Goal: Communication & Community: Answer question/provide support

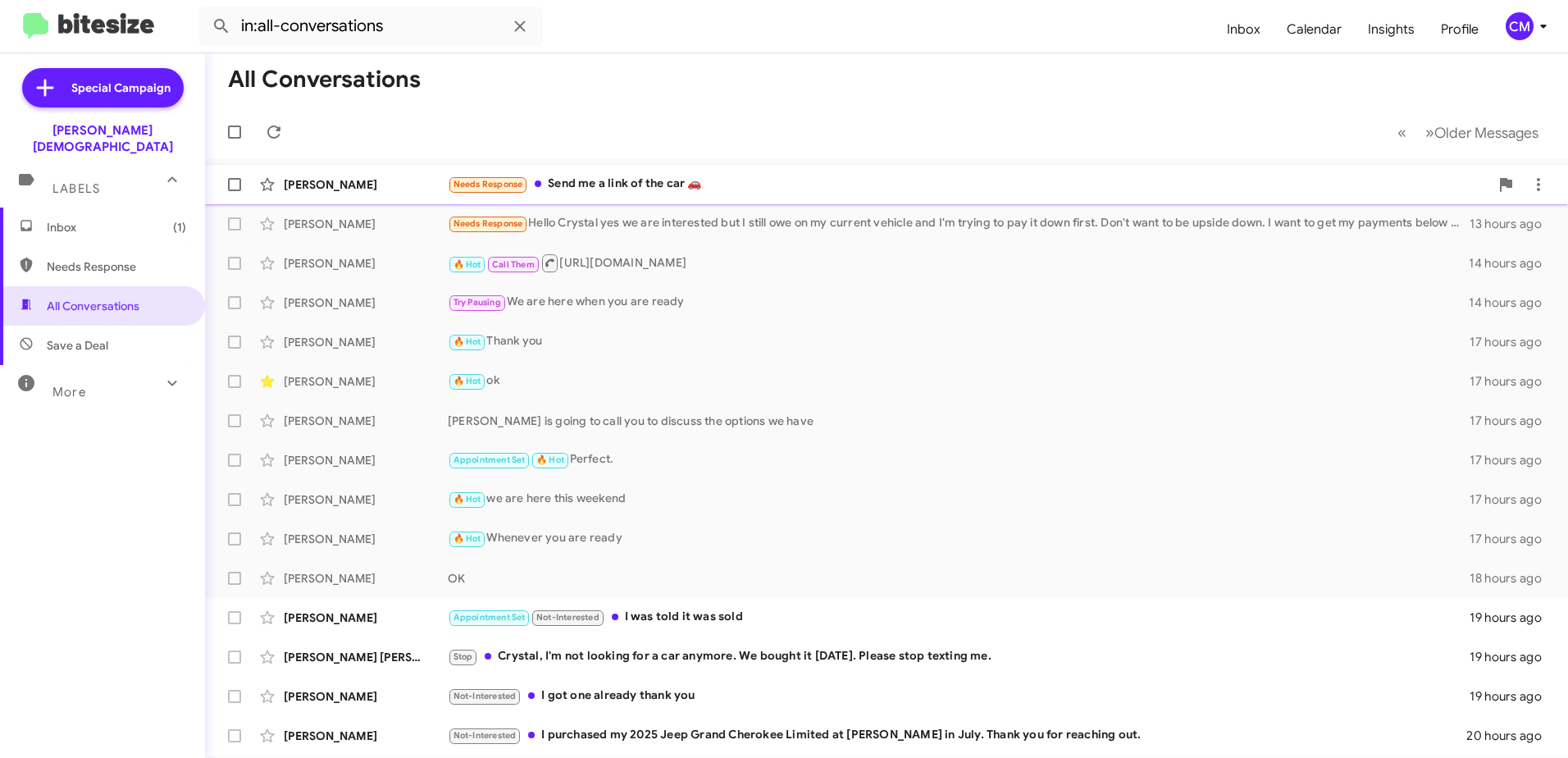
click at [630, 190] on div "Needs Response Send me a link of the car 🚗" at bounding box center [969, 185] width 1042 height 19
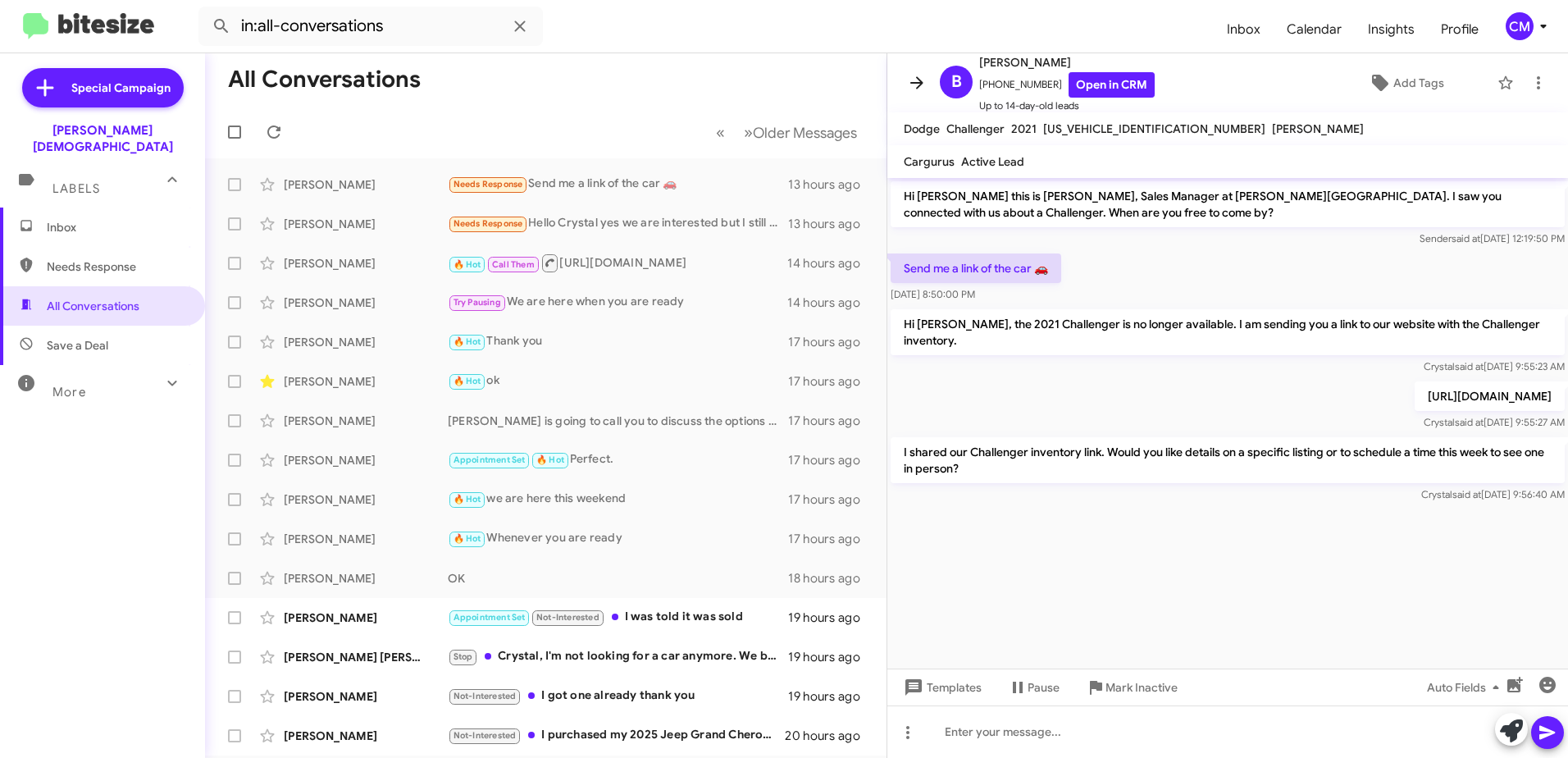
click at [910, 84] on icon at bounding box center [917, 82] width 20 height 20
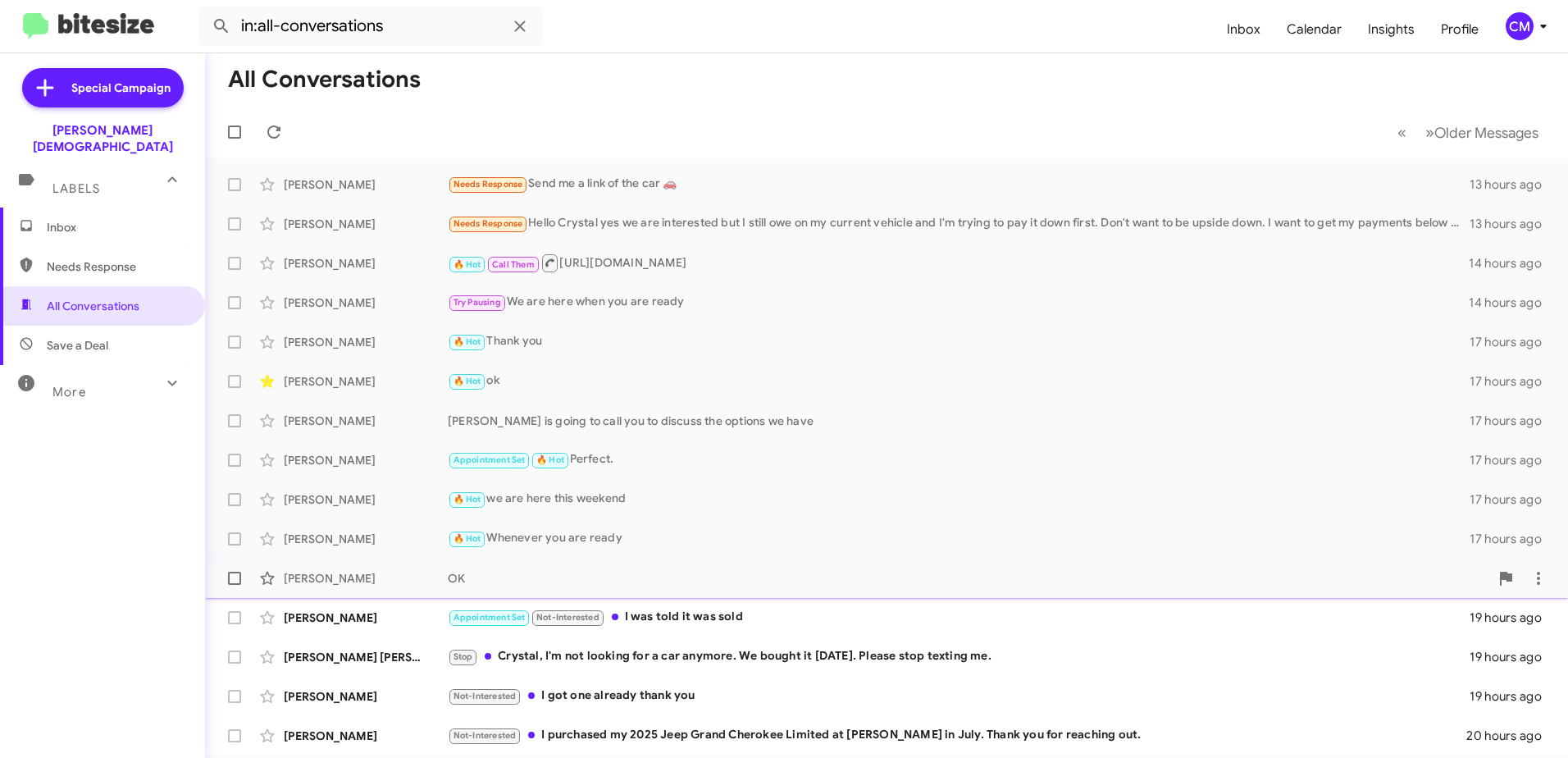
scroll to position [194, 0]
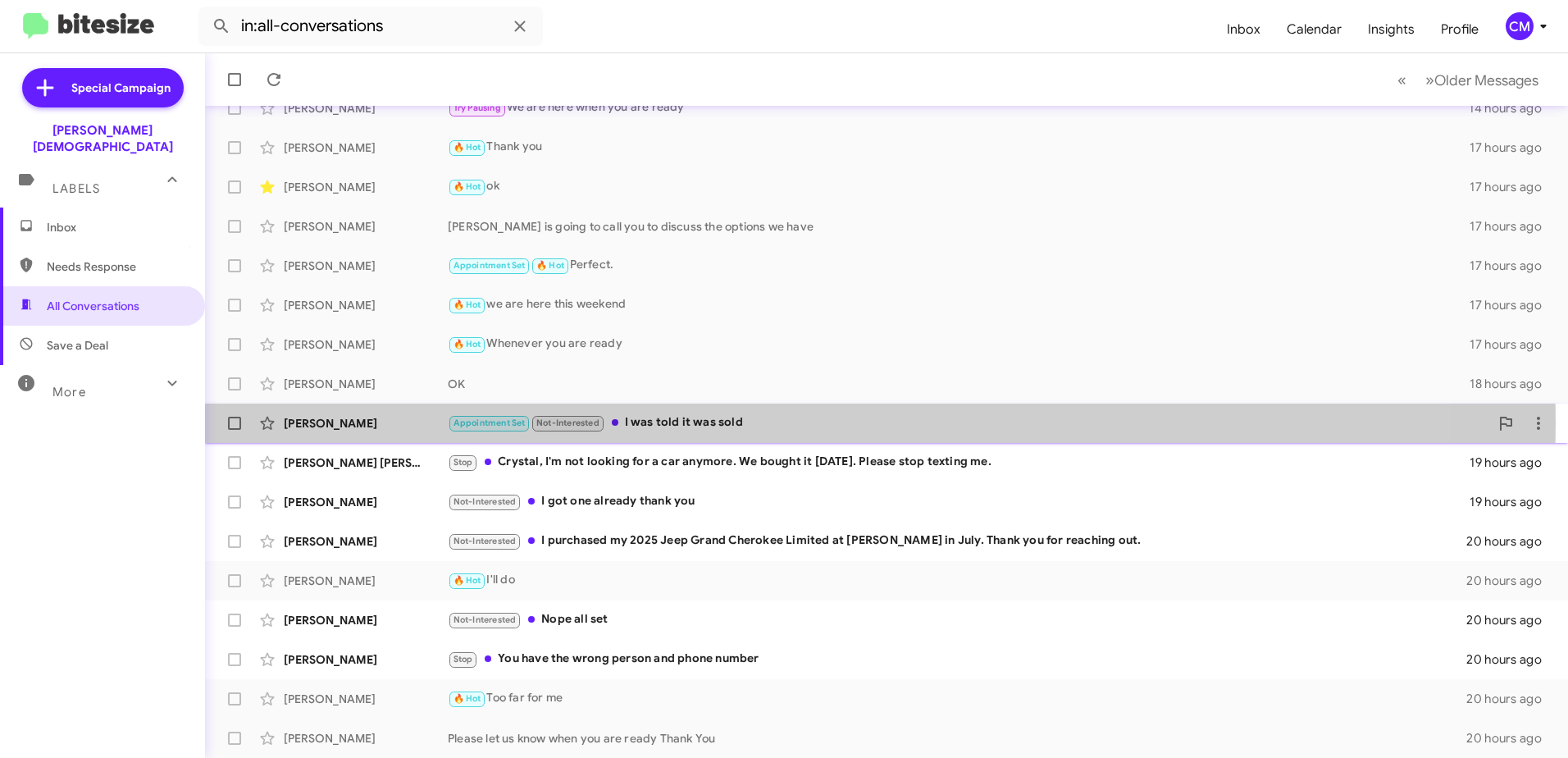
click at [669, 422] on div "Appointment Set Not-Interested I was told it was sold" at bounding box center [969, 423] width 1042 height 19
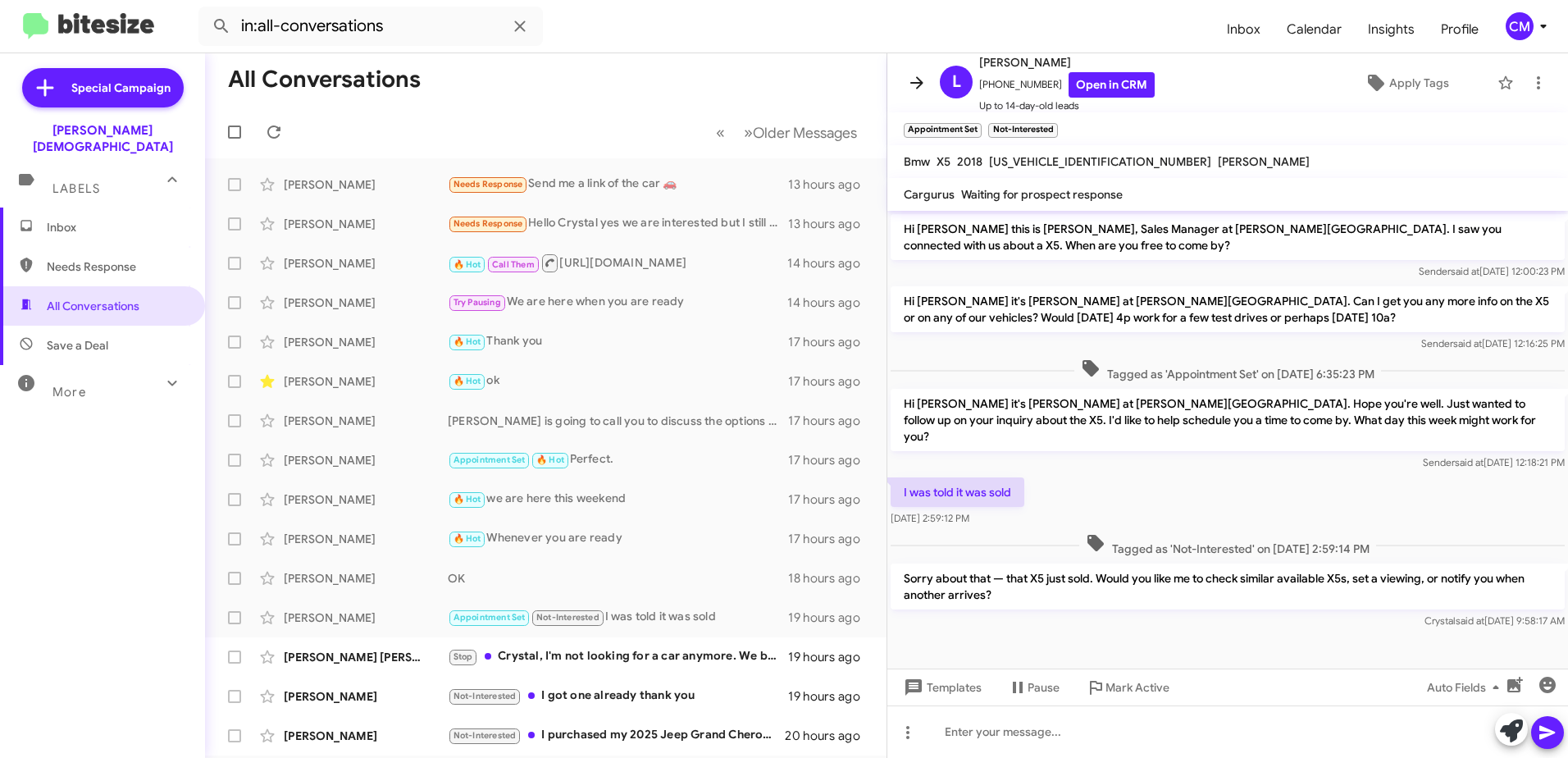
click at [920, 84] on icon at bounding box center [916, 82] width 13 height 12
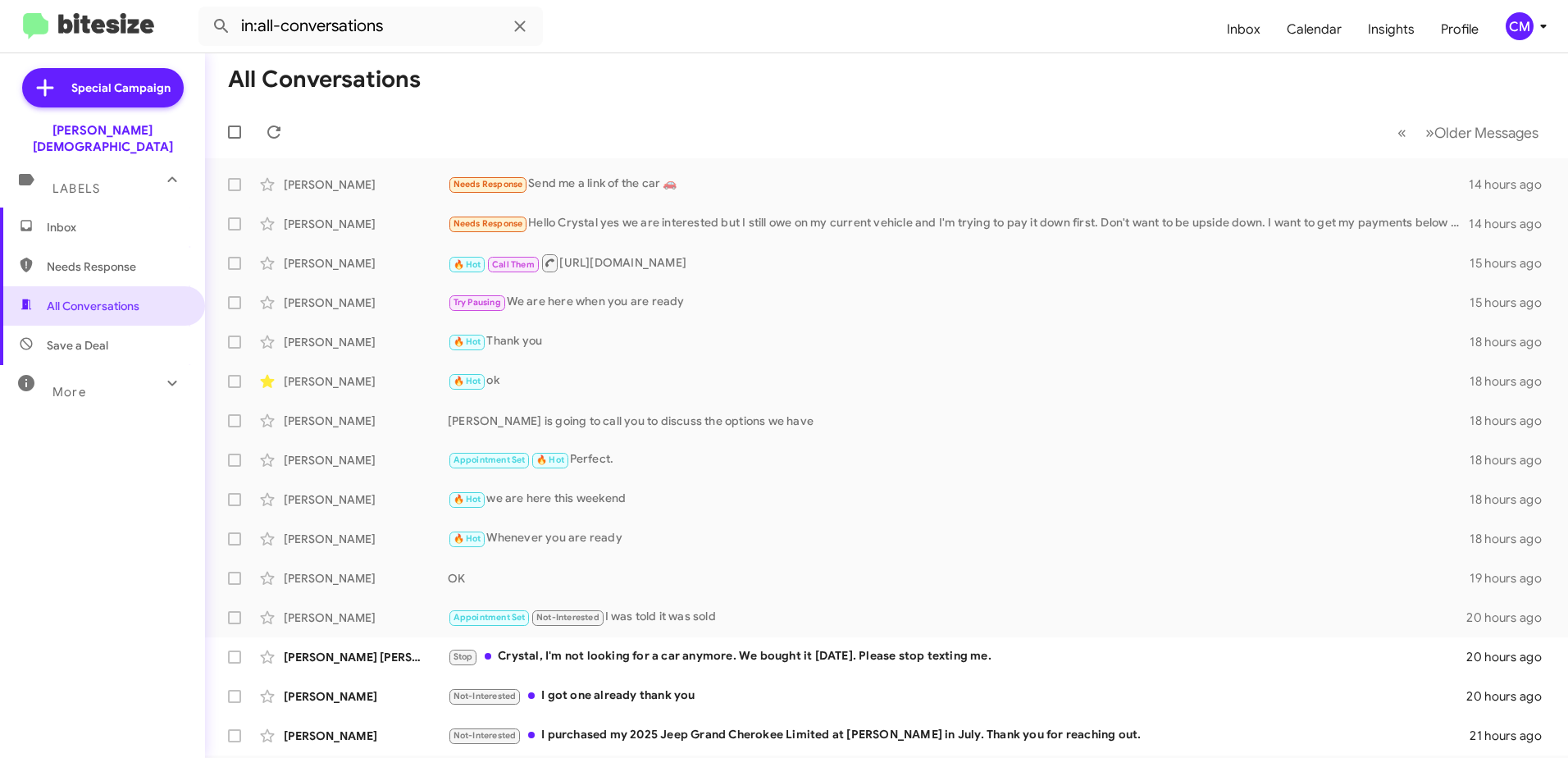
click at [101, 26] on img at bounding box center [88, 26] width 131 height 27
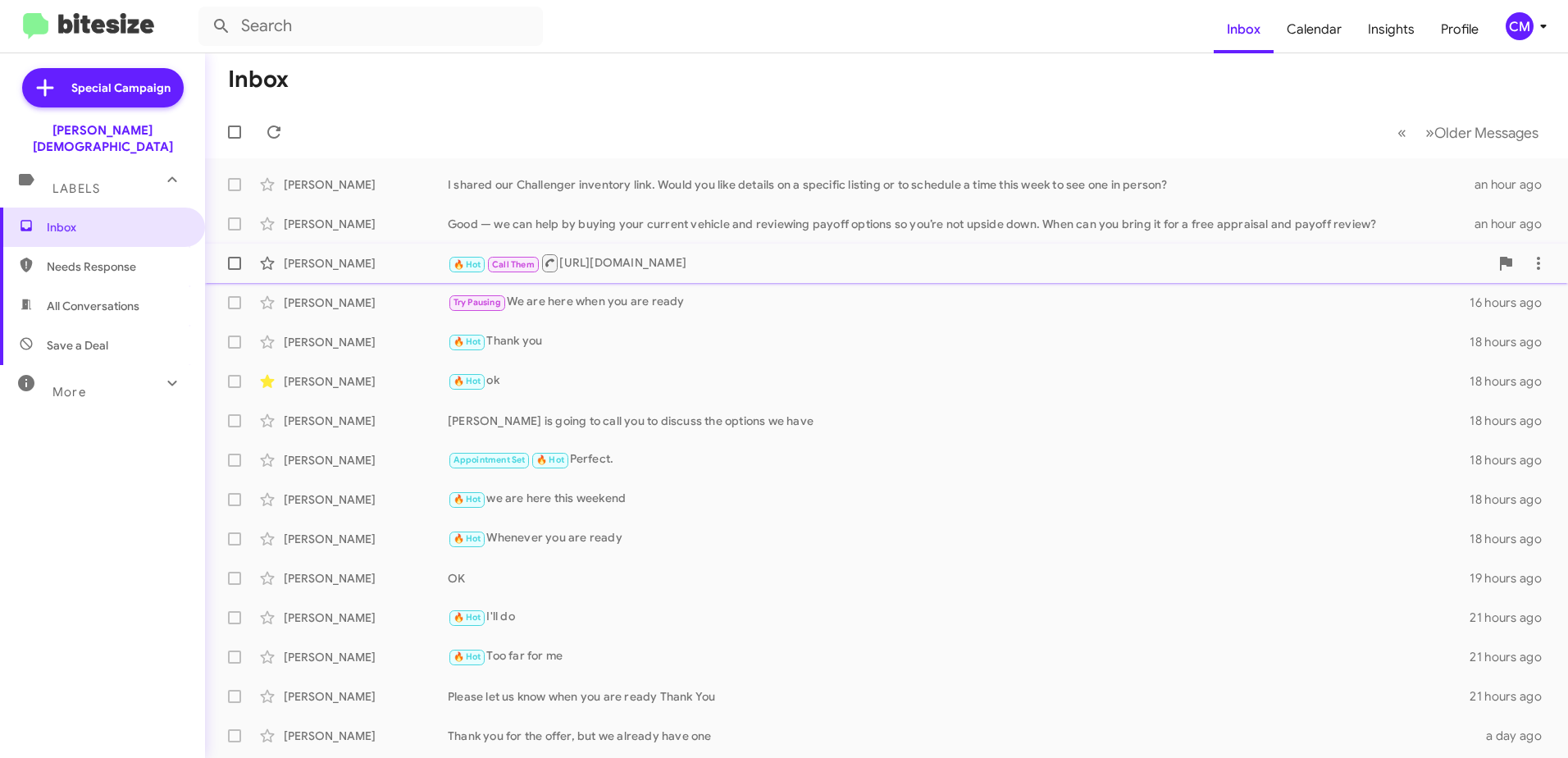
click at [622, 267] on div "🔥 Hot Call Them [URL][DOMAIN_NAME]" at bounding box center [969, 263] width 1042 height 21
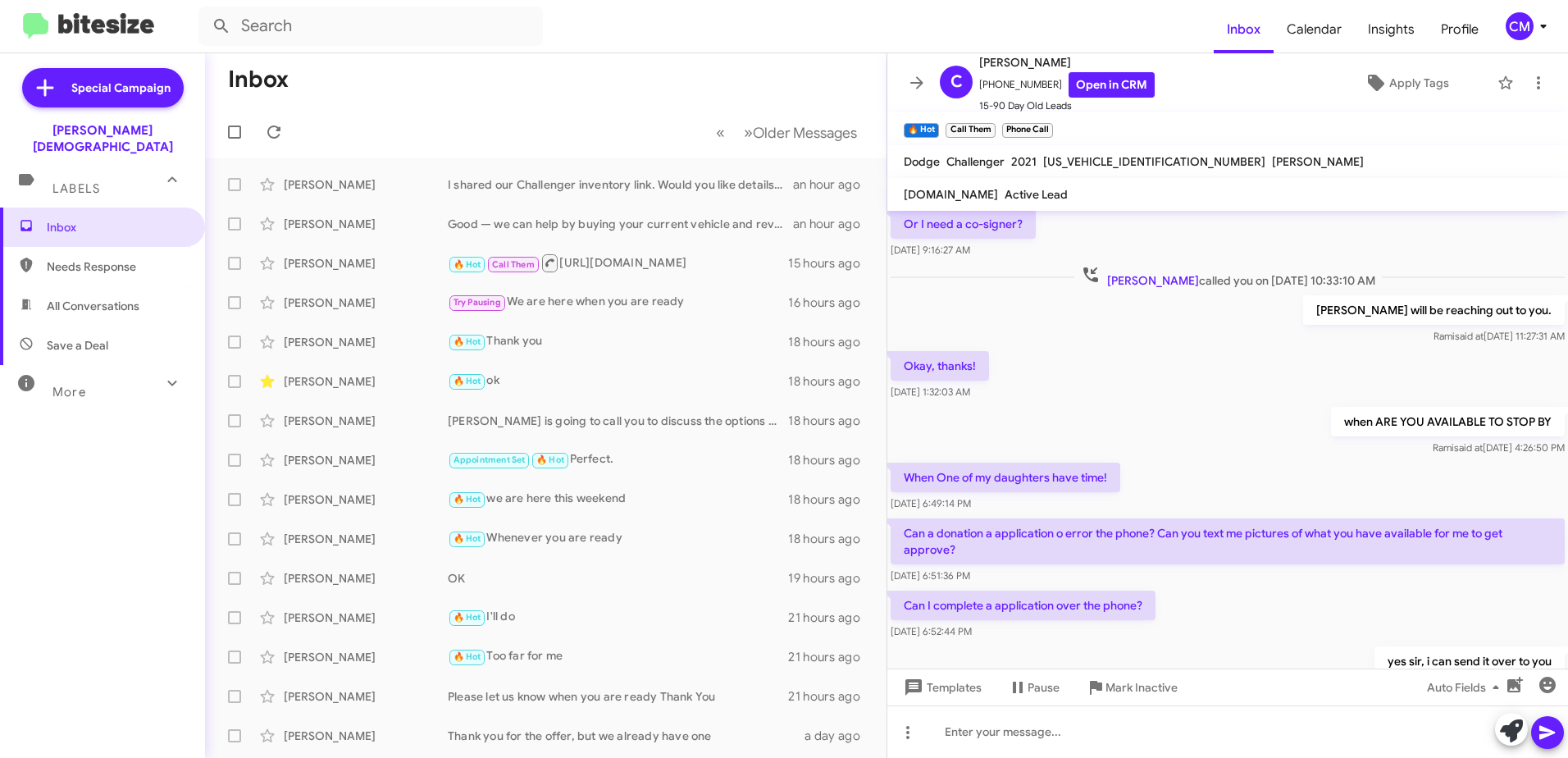
scroll to position [452, 0]
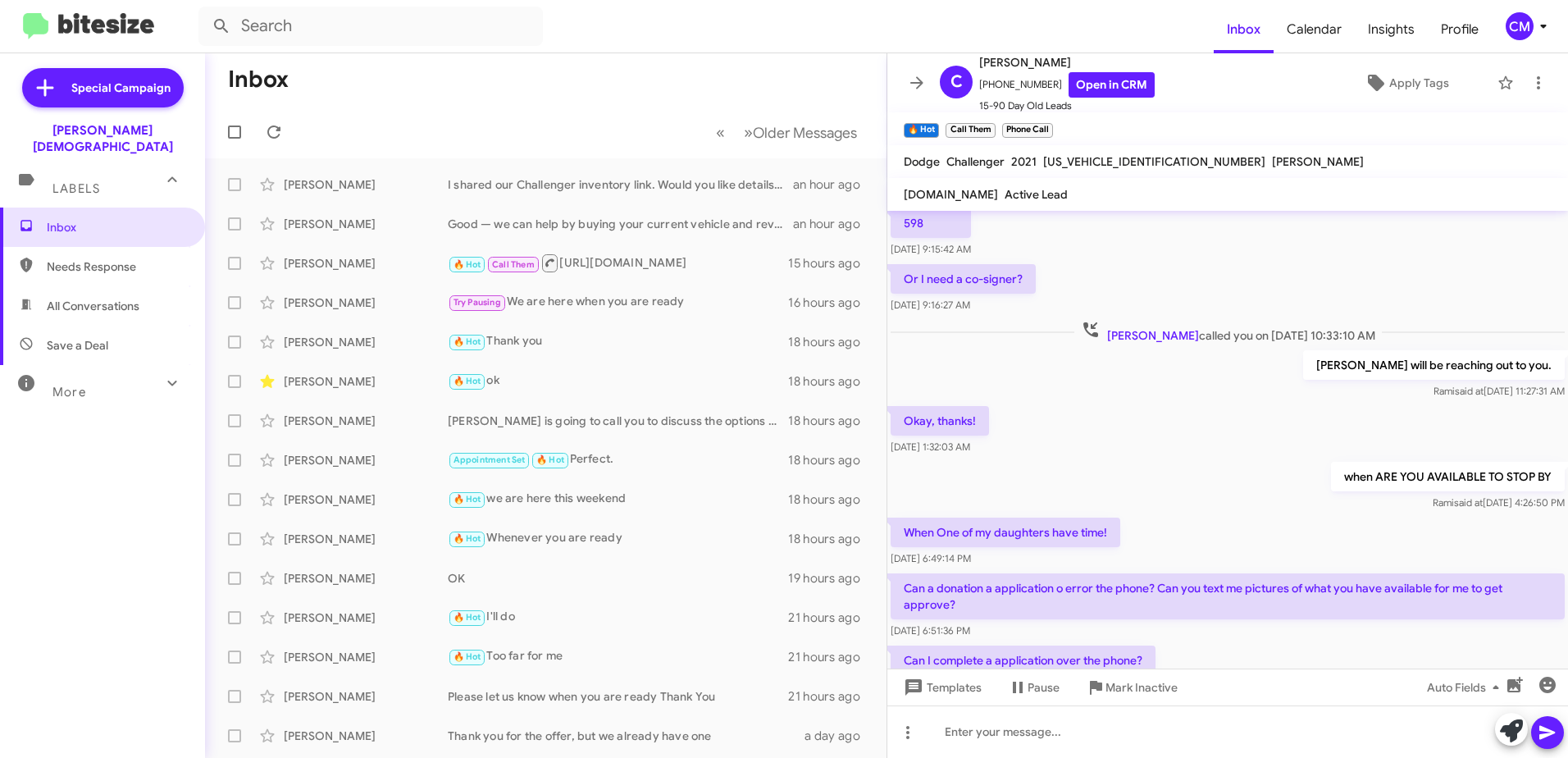
drag, startPoint x: 1329, startPoint y: 454, endPoint x: 1358, endPoint y: 460, distance: 29.6
click at [1358, 460] on div "I am in [GEOGRAPHIC_DATA] waiting for my Daughter to get off from work! [DATE] …" at bounding box center [1227, 312] width 680 height 1108
drag, startPoint x: 1358, startPoint y: 460, endPoint x: 1337, endPoint y: 480, distance: 29.0
click at [1337, 480] on p "when ARE YOU AVAILABLE TO STOP BY" at bounding box center [1448, 477] width 234 height 29
drag, startPoint x: 1338, startPoint y: 480, endPoint x: 1536, endPoint y: 479, distance: 198.0
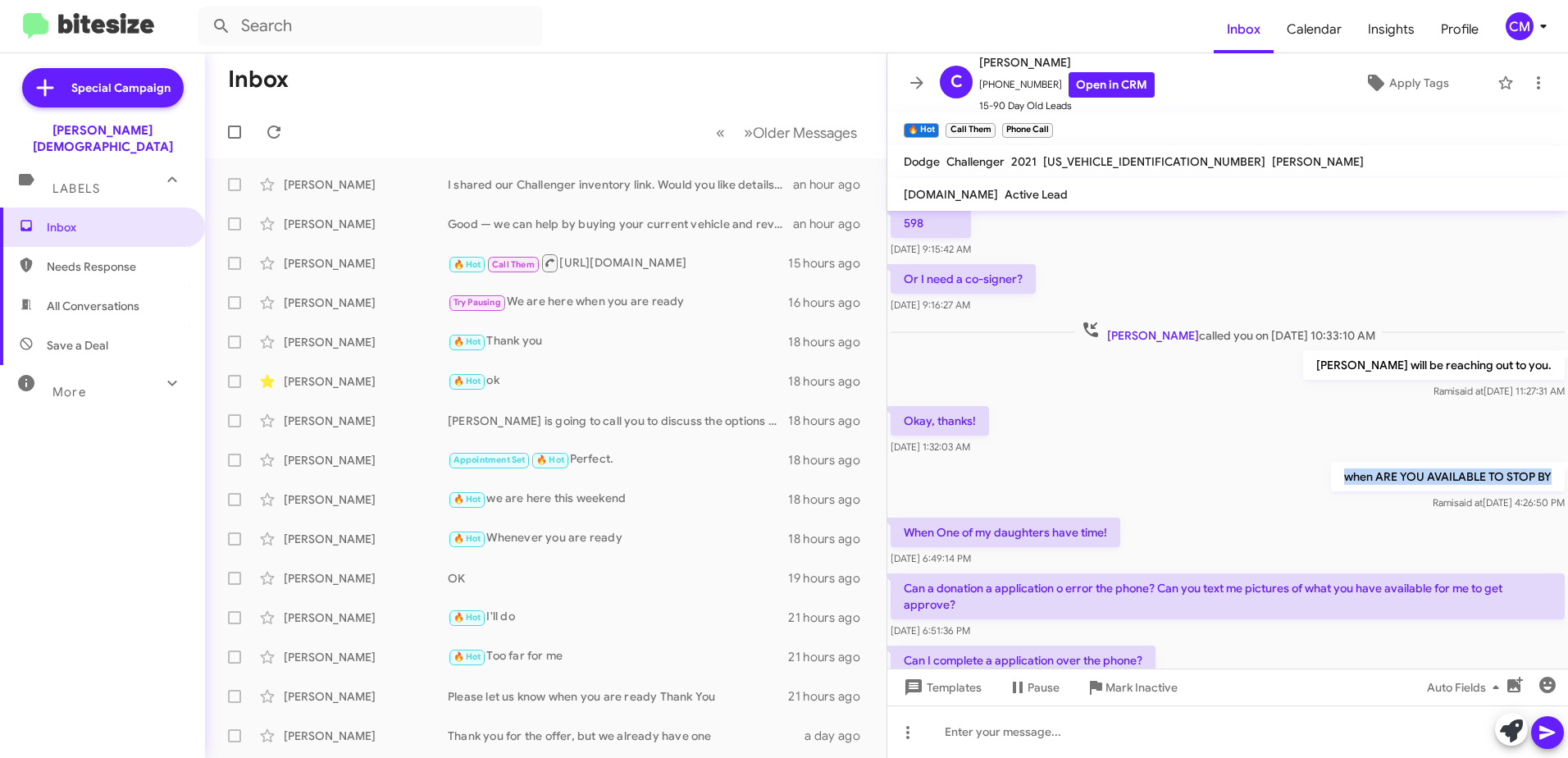
click at [1536, 479] on p "when ARE YOU AVAILABLE TO STOP BY" at bounding box center [1448, 477] width 234 height 29
drag, startPoint x: 1536, startPoint y: 479, endPoint x: 1477, endPoint y: 477, distance: 59.0
click at [1477, 477] on p "when ARE YOU AVAILABLE TO STOP BY" at bounding box center [1448, 477] width 234 height 29
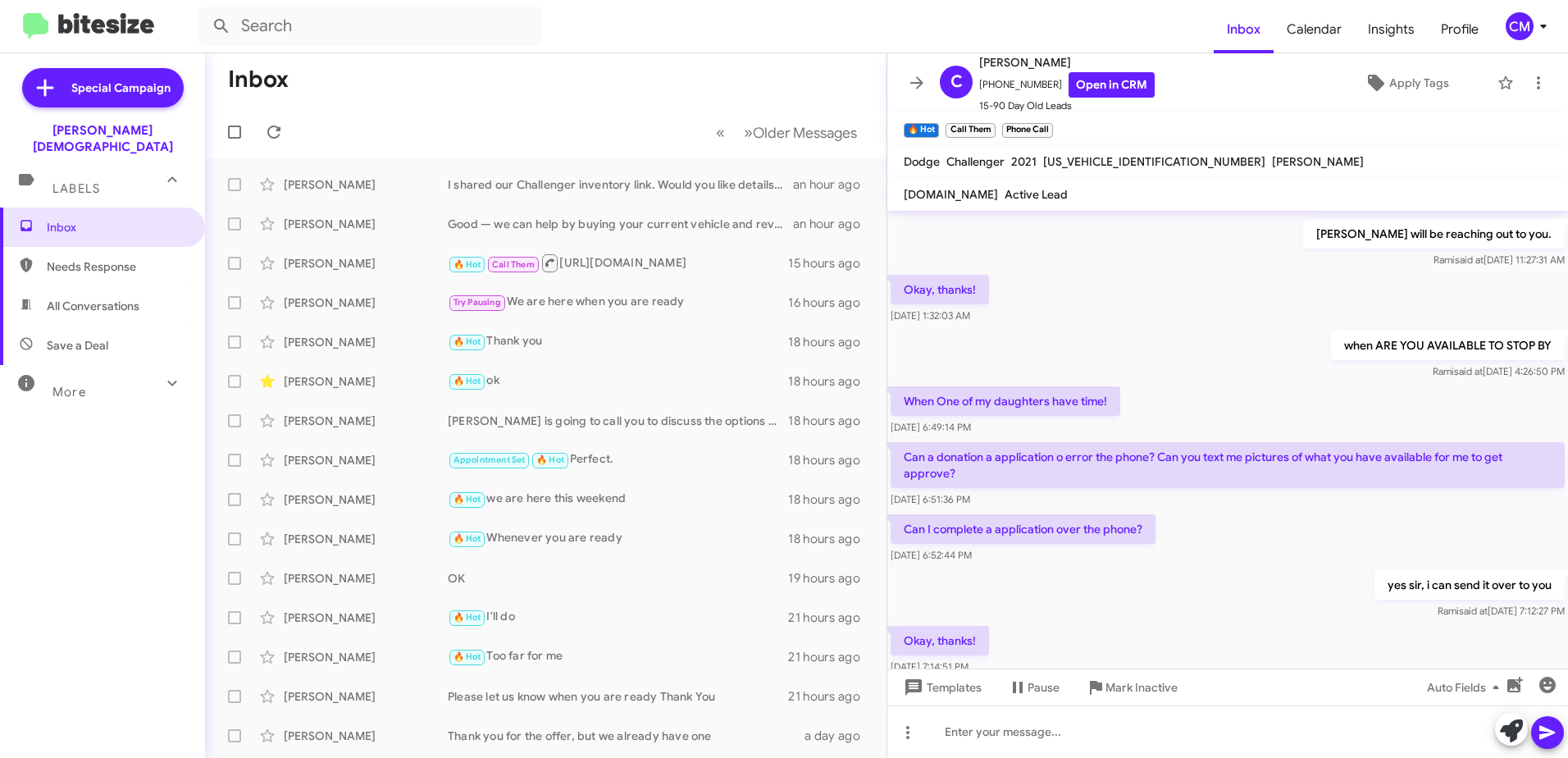
scroll to position [731, 0]
